Goal: Information Seeking & Learning: Learn about a topic

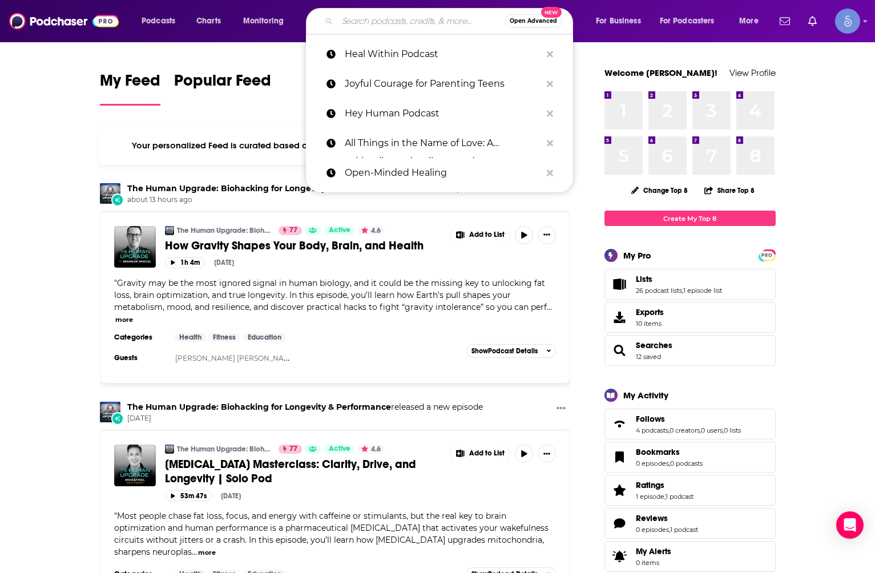
click at [405, 26] on input "Search podcasts, credits, & more..." at bounding box center [420, 21] width 167 height 18
paste input "Beyond the Cart"
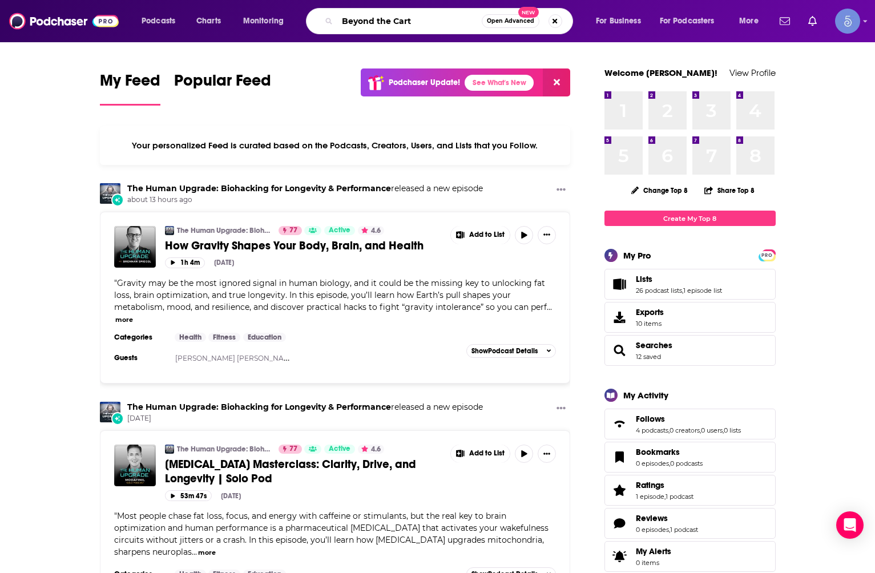
type input "Beyond the Cart"
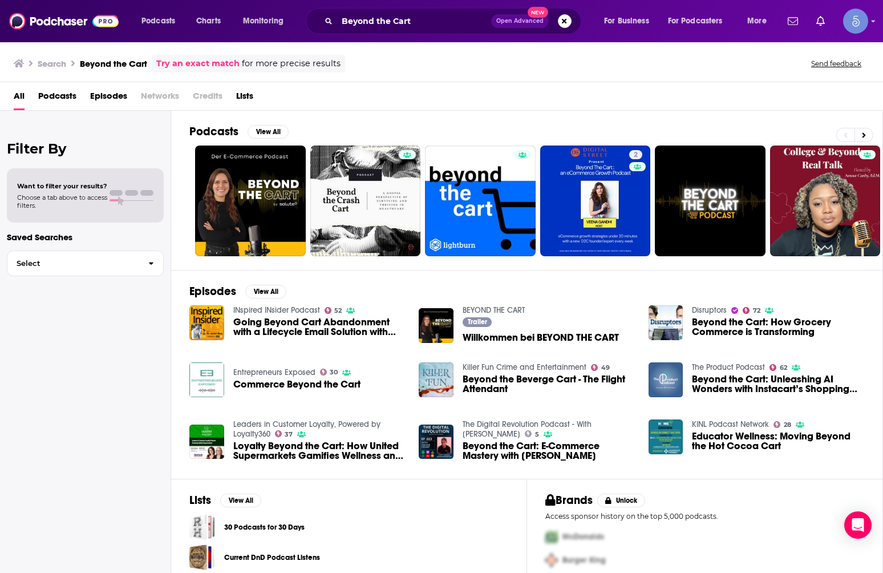
click at [94, 101] on span "Episodes" at bounding box center [108, 98] width 37 height 23
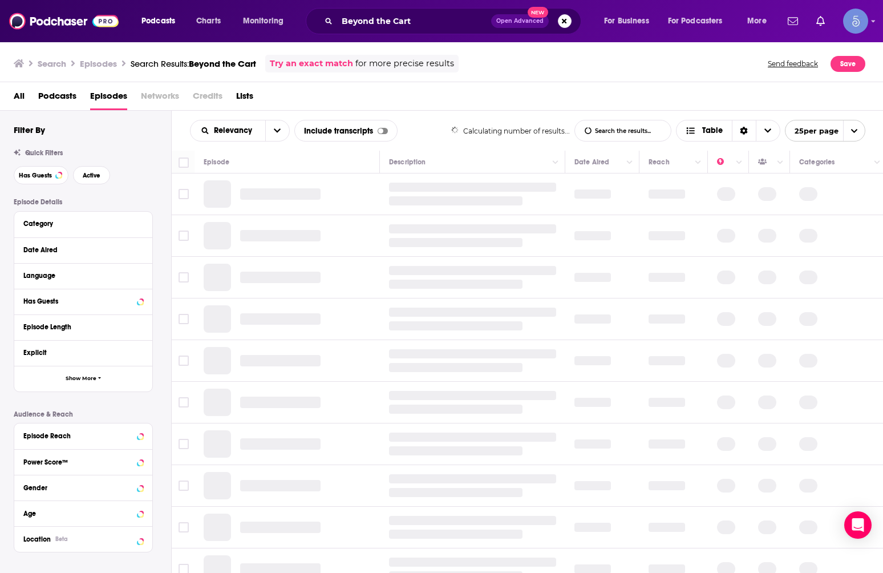
click at [73, 102] on span "Podcasts" at bounding box center [57, 98] width 38 height 23
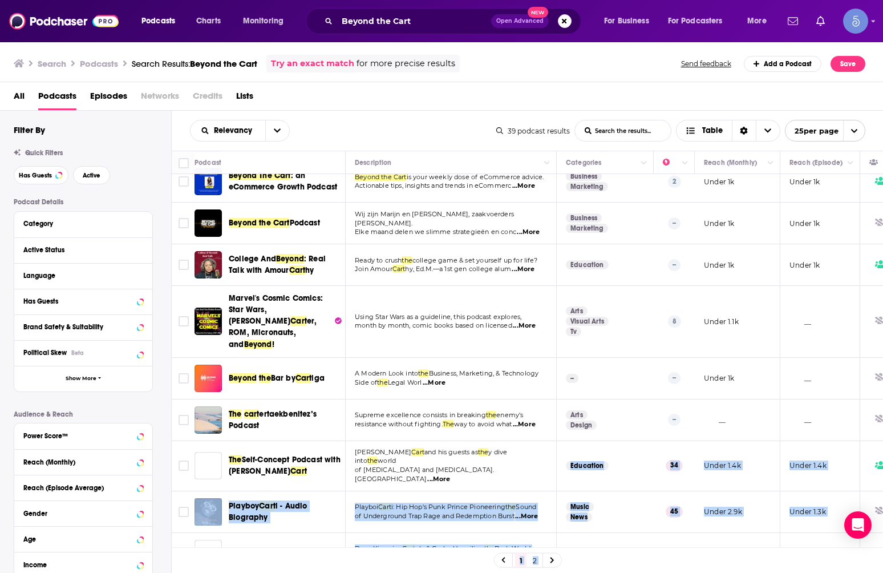
drag, startPoint x: 544, startPoint y: 547, endPoint x: 557, endPoint y: 438, distance: 110.4
click at [557, 438] on div "Podcast Description Categories Reach (Monthly) Reach (Episode) Top Country BEYO…" at bounding box center [528, 363] width 712 height 424
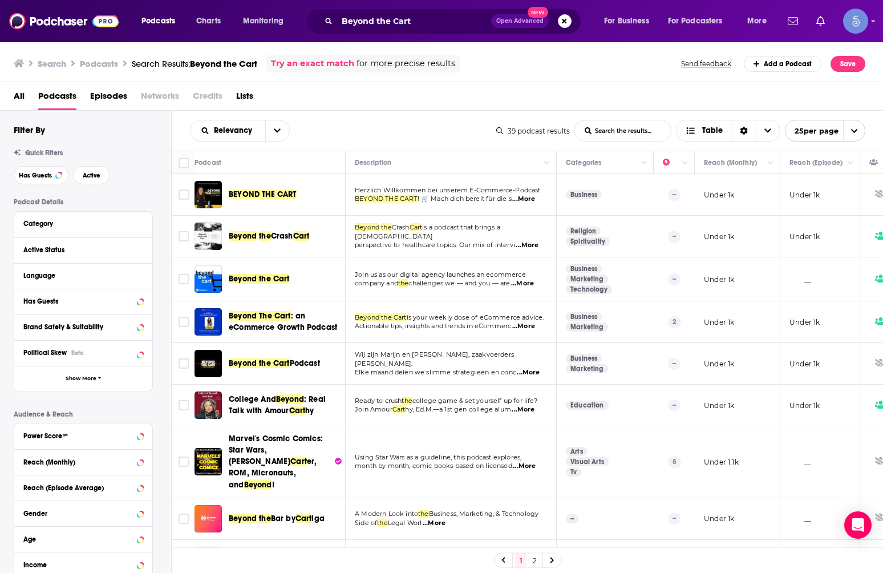
click at [801, 270] on td "__" at bounding box center [821, 279] width 80 height 44
click at [241, 201] on div "BEYOND THE CART" at bounding box center [288, 194] width 119 height 27
click at [247, 192] on span "BEYOND THE CART" at bounding box center [263, 194] width 68 height 10
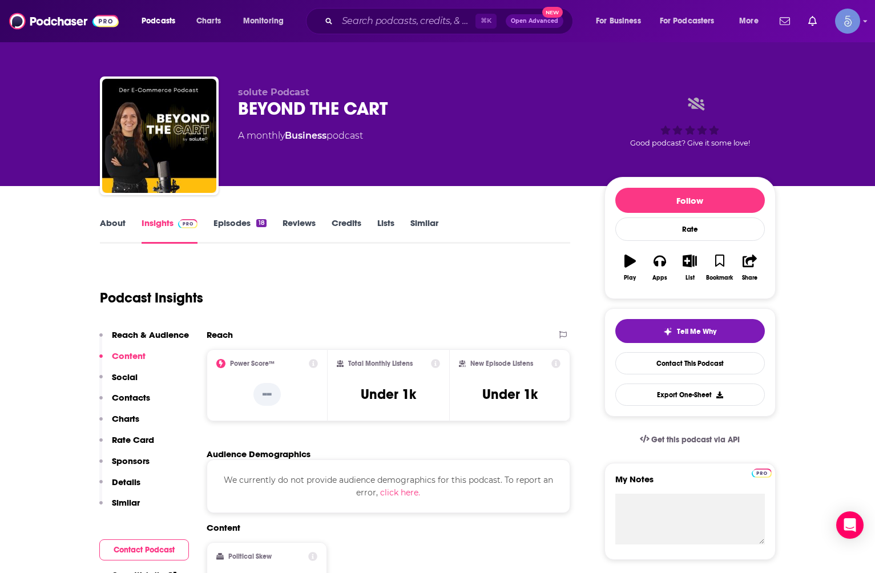
click at [431, 359] on icon at bounding box center [435, 363] width 9 height 9
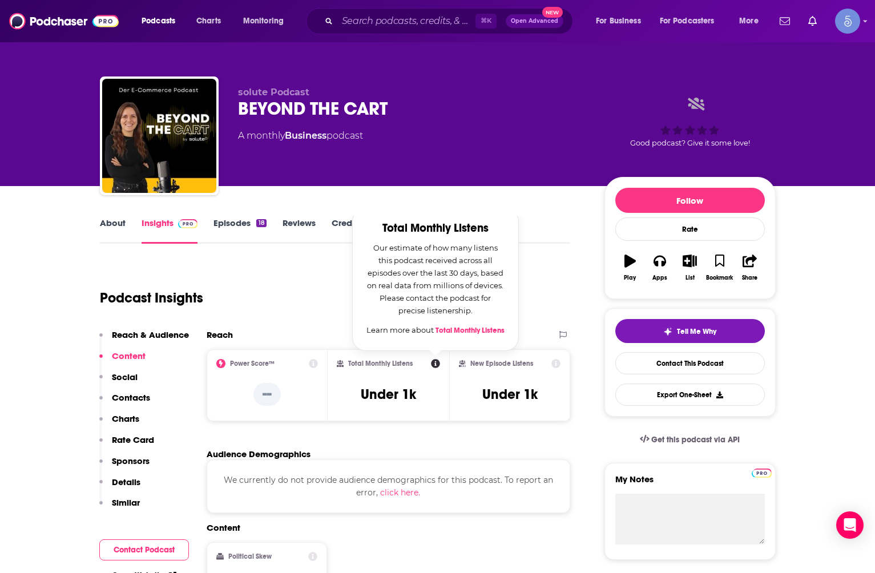
click at [303, 322] on div "Podcast Insights" at bounding box center [335, 295] width 471 height 67
